Goal: Information Seeking & Learning: Learn about a topic

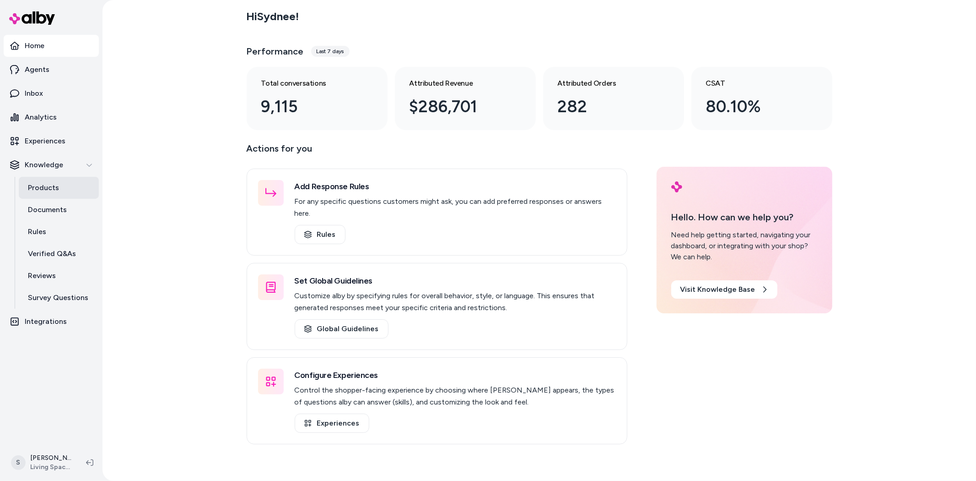
click at [51, 194] on link "Products" at bounding box center [59, 188] width 80 height 22
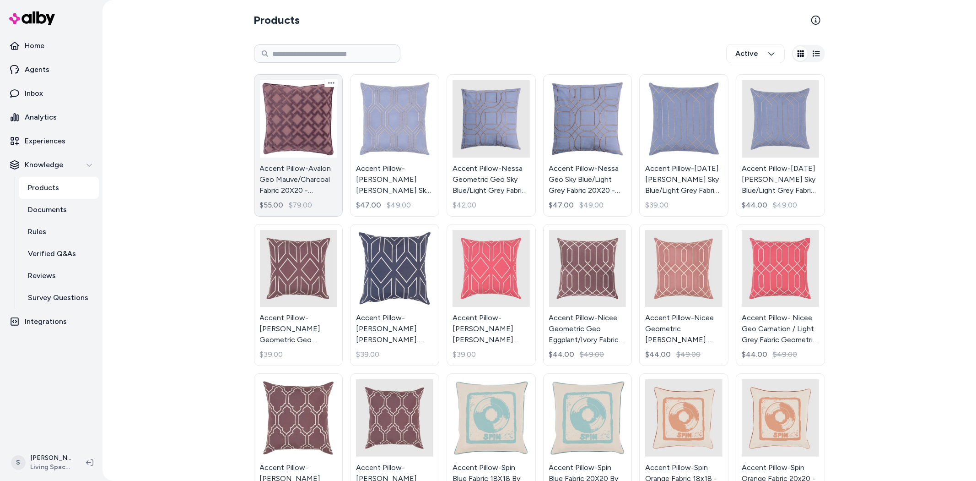
click at [293, 172] on link "Accent Pillow-Avalon Geo Mauve/Charcoal Fabric 20X20 - Geometric By Surya $55.0…" at bounding box center [298, 145] width 89 height 142
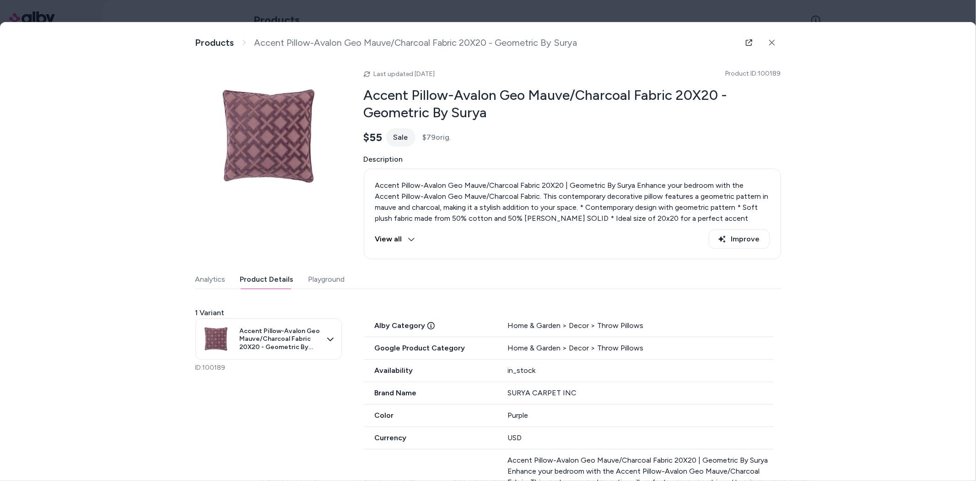
click at [246, 280] on button "Product Details" at bounding box center [267, 279] width 54 height 18
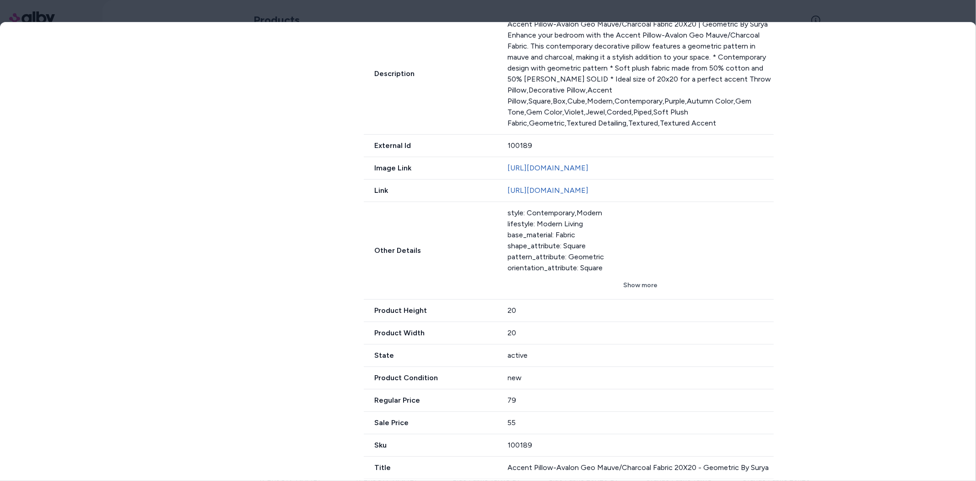
scroll to position [470, 0]
click at [642, 285] on button "Show more" at bounding box center [641, 285] width 266 height 16
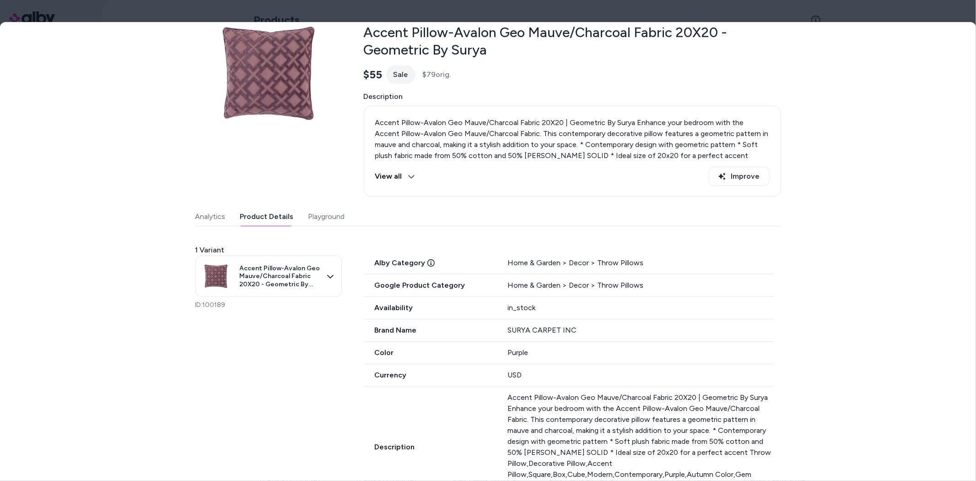
scroll to position [0, 0]
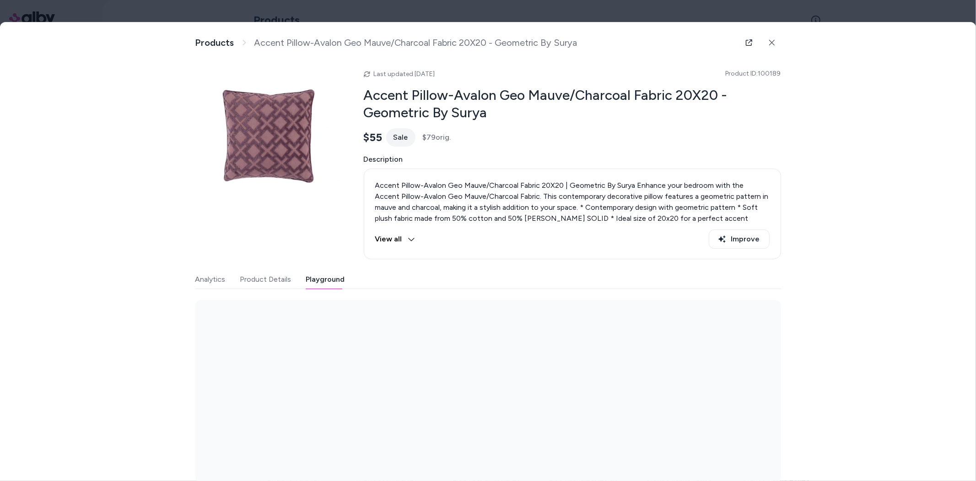
click at [308, 216] on div "Last updated [DATE] Product ID: 100189 Accent Pillow-Avalon Geo Mauve/Charcoal …" at bounding box center [488, 273] width 586 height 420
click at [261, 281] on button "Product Details" at bounding box center [265, 279] width 51 height 18
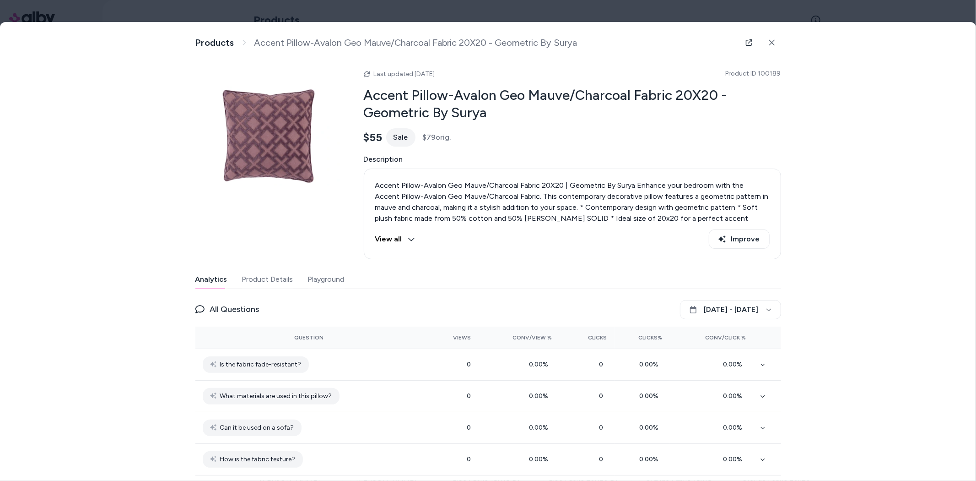
click at [216, 281] on button "Analytics" at bounding box center [211, 279] width 32 height 18
click at [382, 239] on button "View all" at bounding box center [395, 238] width 40 height 19
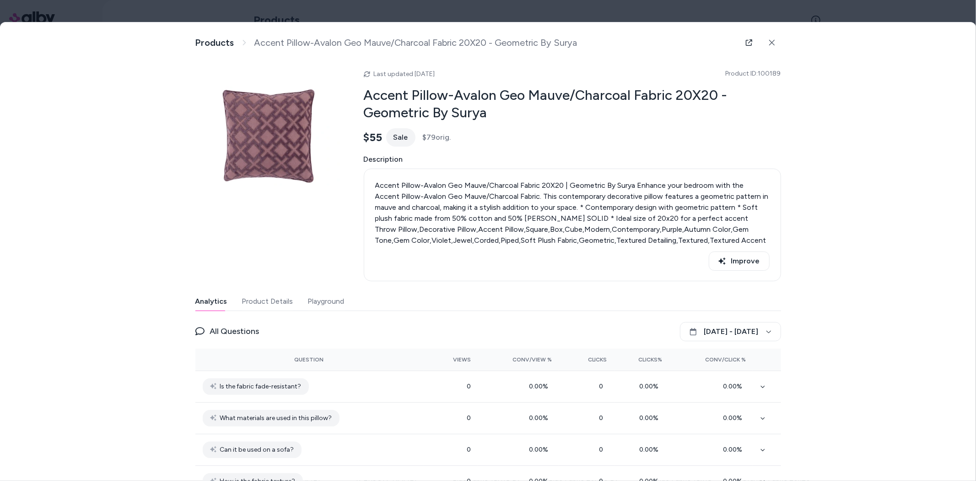
click at [267, 299] on button "Product Details" at bounding box center [267, 301] width 51 height 18
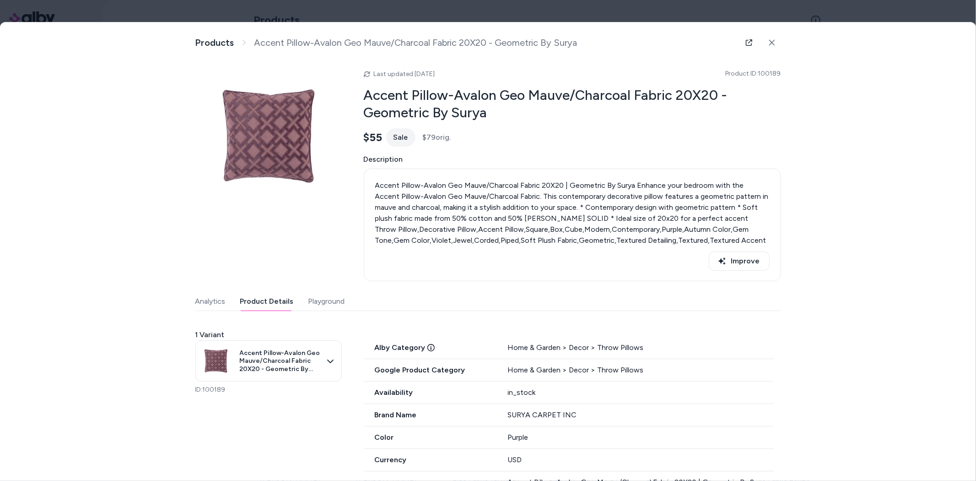
drag, startPoint x: 764, startPoint y: 43, endPoint x: 697, endPoint y: 108, distance: 93.9
click at [764, 43] on button at bounding box center [772, 42] width 18 height 18
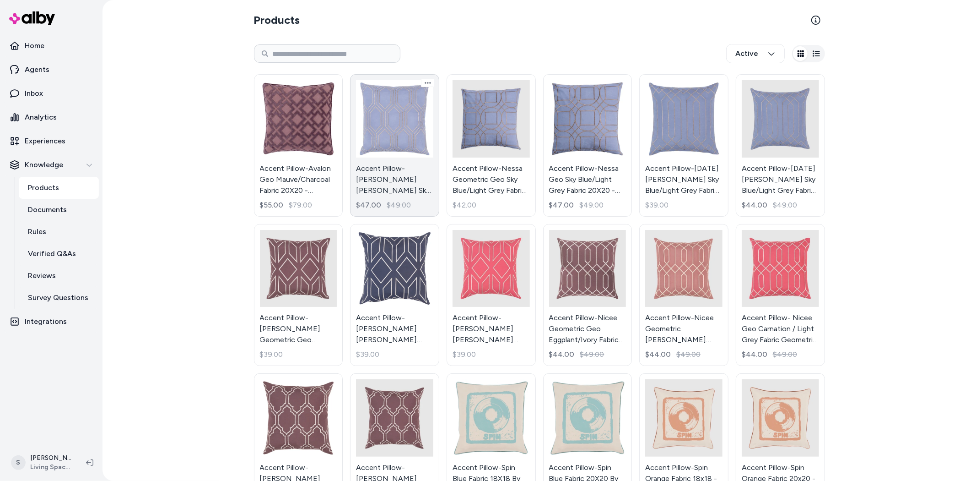
click at [387, 181] on link "Accent Pillow-[PERSON_NAME] [PERSON_NAME] Sky Blue/Light Grey Fabric 20X20 - Ge…" at bounding box center [394, 145] width 89 height 142
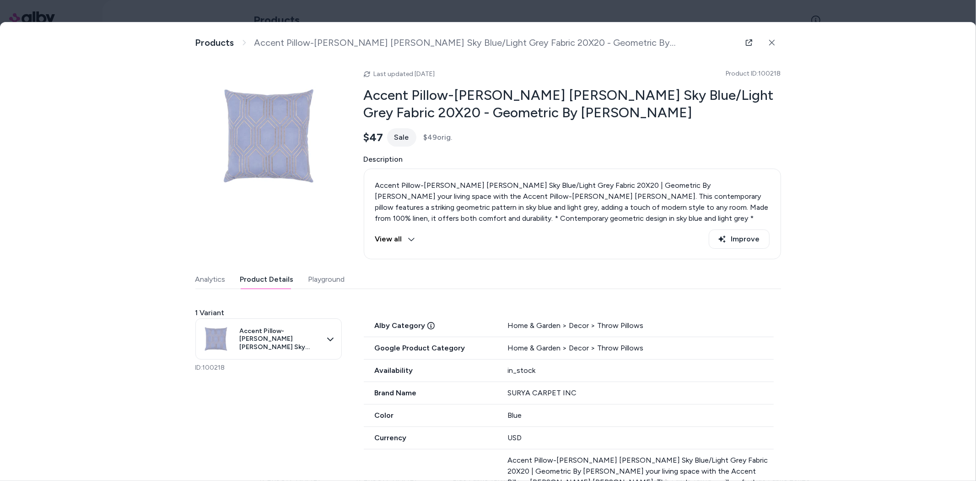
click at [269, 282] on button "Product Details" at bounding box center [267, 279] width 54 height 18
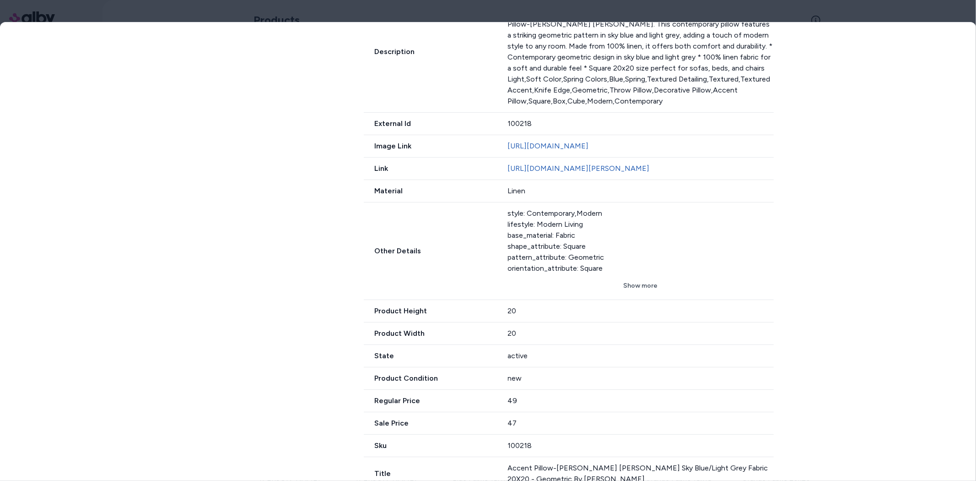
scroll to position [503, 0]
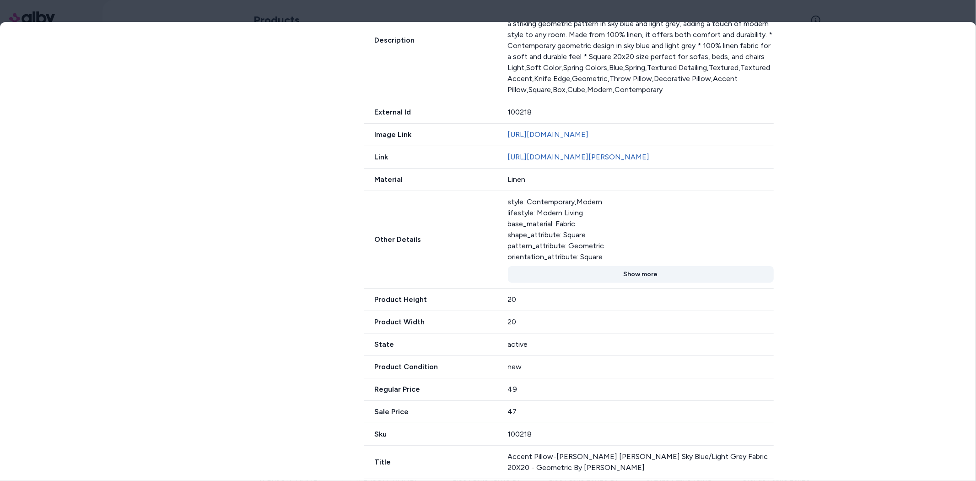
click at [642, 276] on button "Show more" at bounding box center [641, 274] width 266 height 16
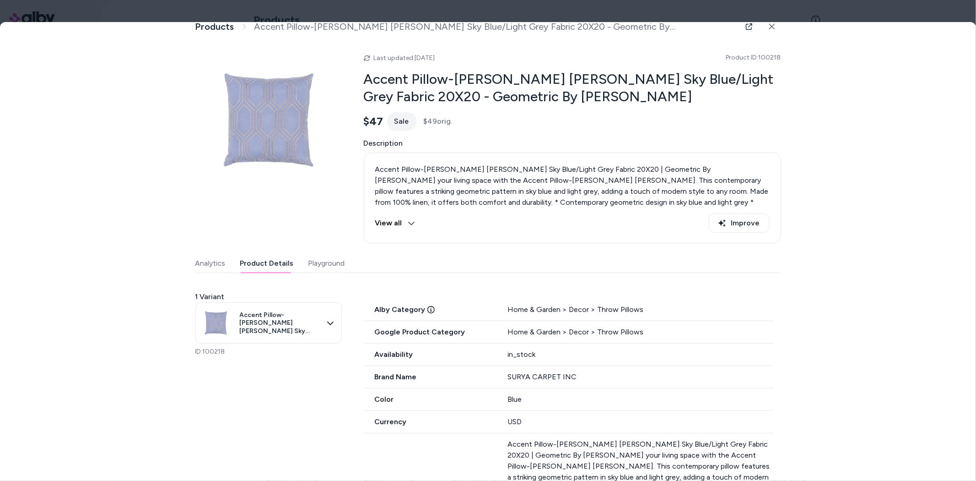
scroll to position [0, 0]
